Goal: Task Accomplishment & Management: Complete application form

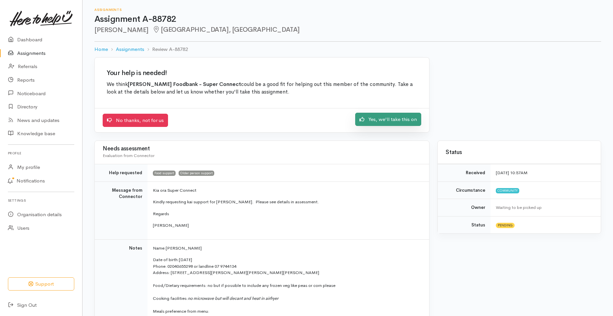
click at [382, 116] on link "Yes, we'll take this on" at bounding box center [388, 120] width 66 height 14
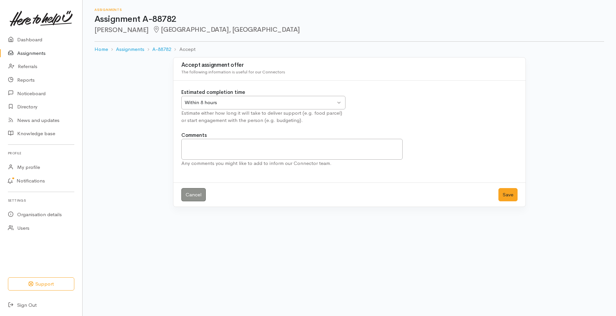
click at [340, 105] on div "Within 8 hours Within 8 hours" at bounding box center [263, 103] width 164 height 14
click at [199, 152] on textarea "Comments" at bounding box center [292, 149] width 222 height 21
type textarea "?"
click at [318, 144] on textarea "Good News is next open for food parcels on Wednesday so we can deliver this Sup…" at bounding box center [292, 149] width 222 height 21
type textarea "Good News is next open for food parcels on Wednesday - we can deliver this Supe…"
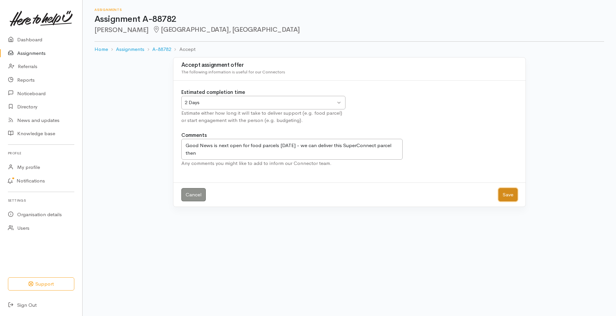
click at [508, 195] on button "Save" at bounding box center [507, 195] width 19 height 14
